Goal: Transaction & Acquisition: Subscribe to service/newsletter

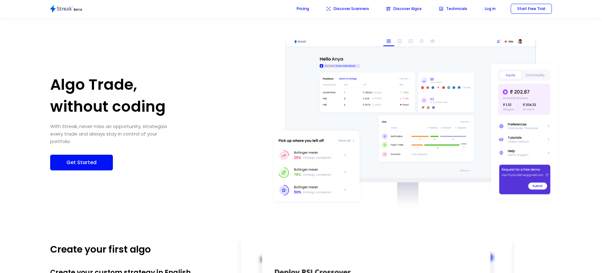
click at [79, 158] on p "Get Started" at bounding box center [82, 162] width 50 height 8
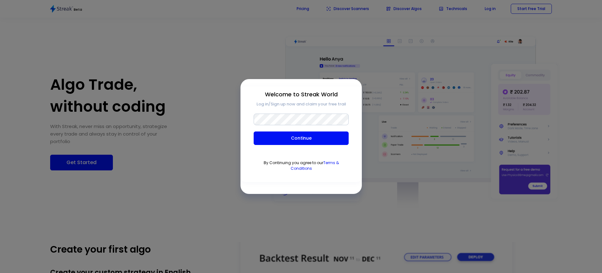
scroll to position [3171, 0]
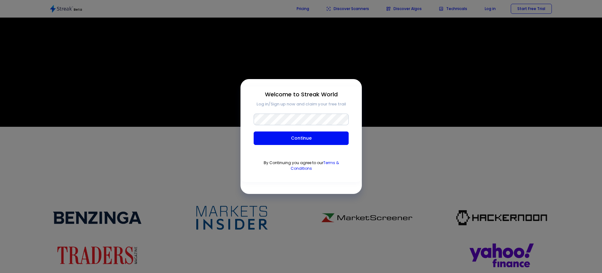
click at [123, 90] on div "button" at bounding box center [301, 136] width 602 height 273
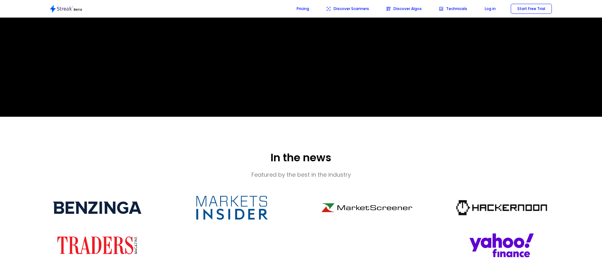
scroll to position [3160, 0]
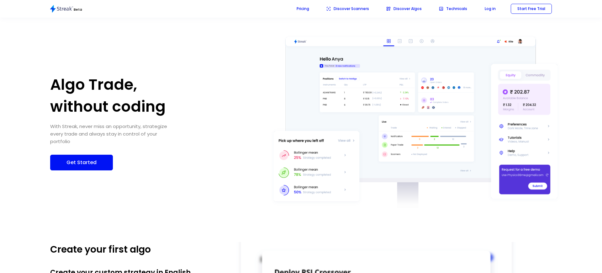
click at [79, 158] on p "Get Started" at bounding box center [82, 162] width 50 height 8
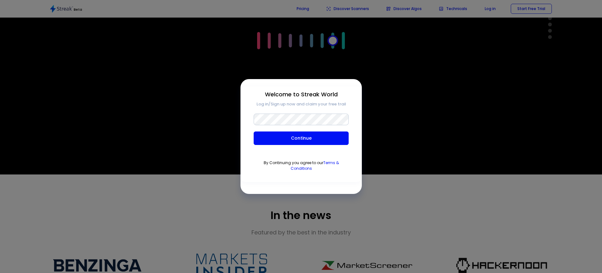
scroll to position [3188, 48]
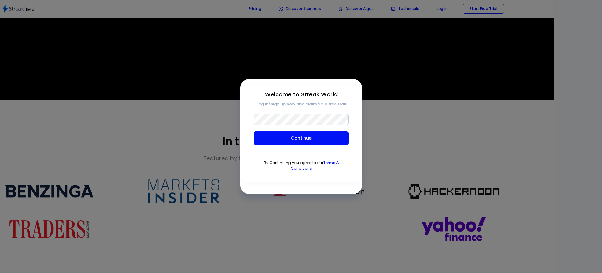
click at [31, 109] on div "button" at bounding box center [301, 136] width 602 height 273
